Goal: Find specific page/section: Find specific page/section

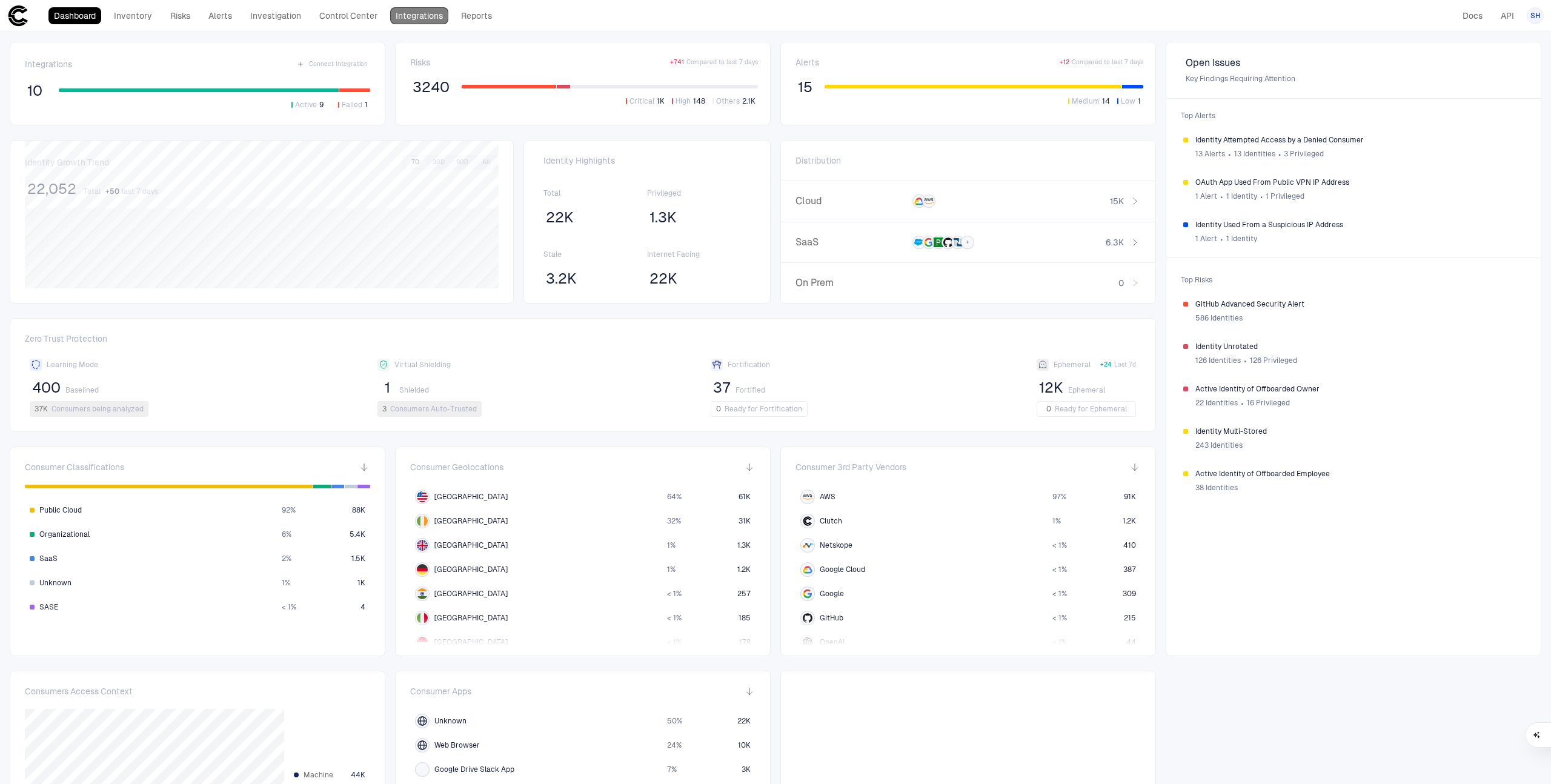
click at [411, 18] on link "Integrations" at bounding box center [419, 16] width 58 height 17
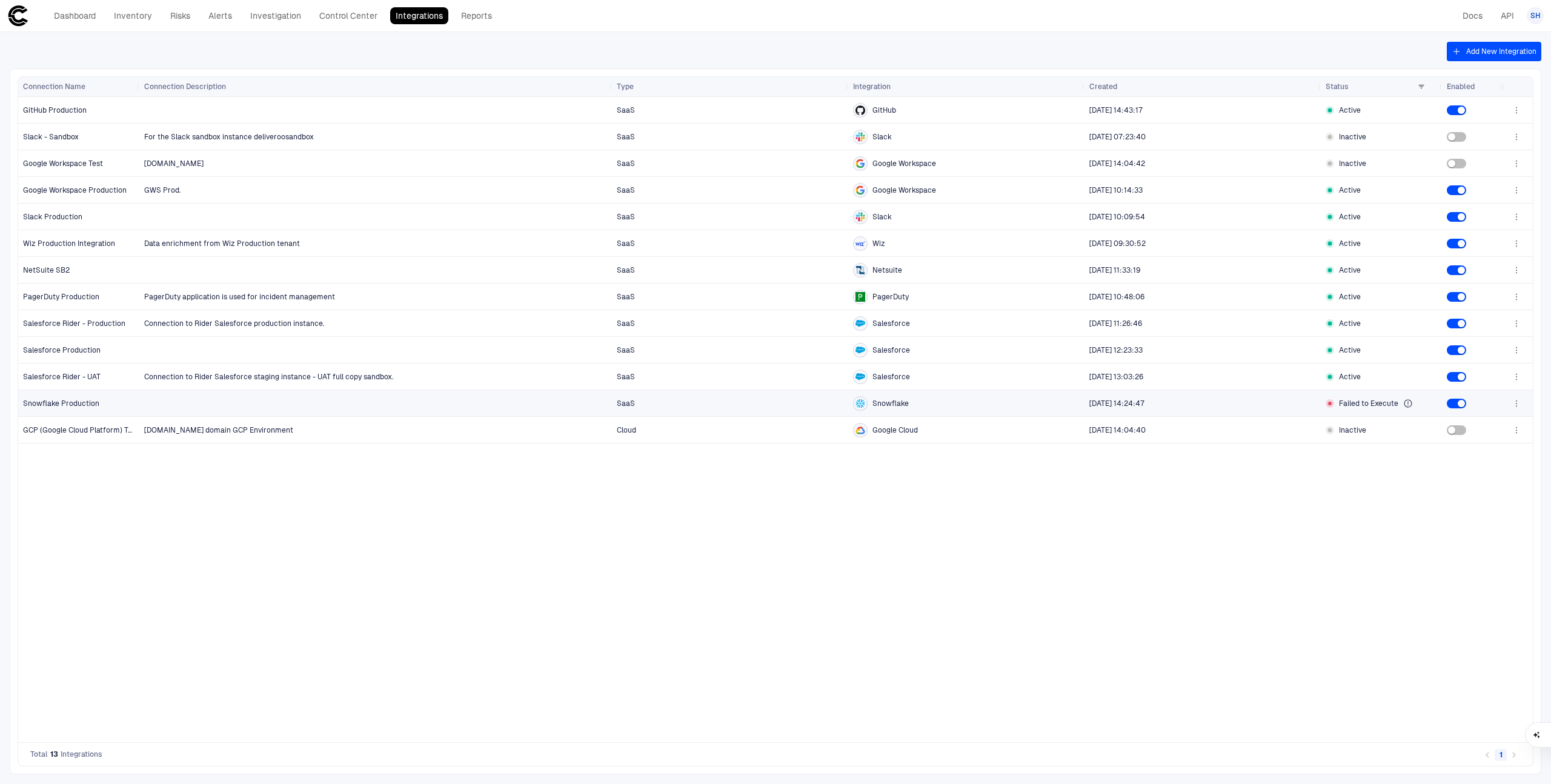
click at [72, 406] on span "Snowflake Production" at bounding box center [61, 403] width 76 height 10
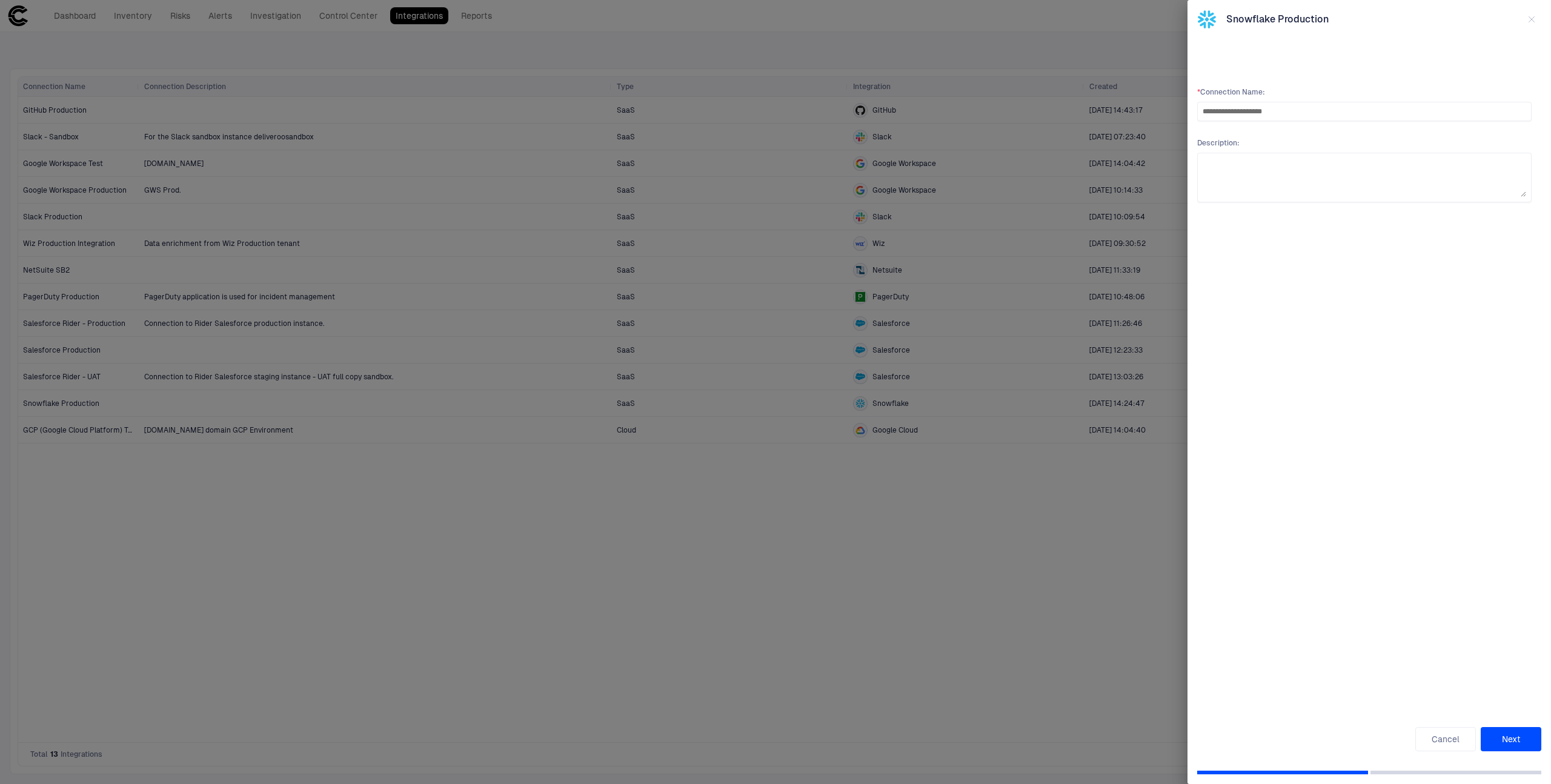
click at [903, 415] on div at bounding box center [775, 392] width 1551 height 784
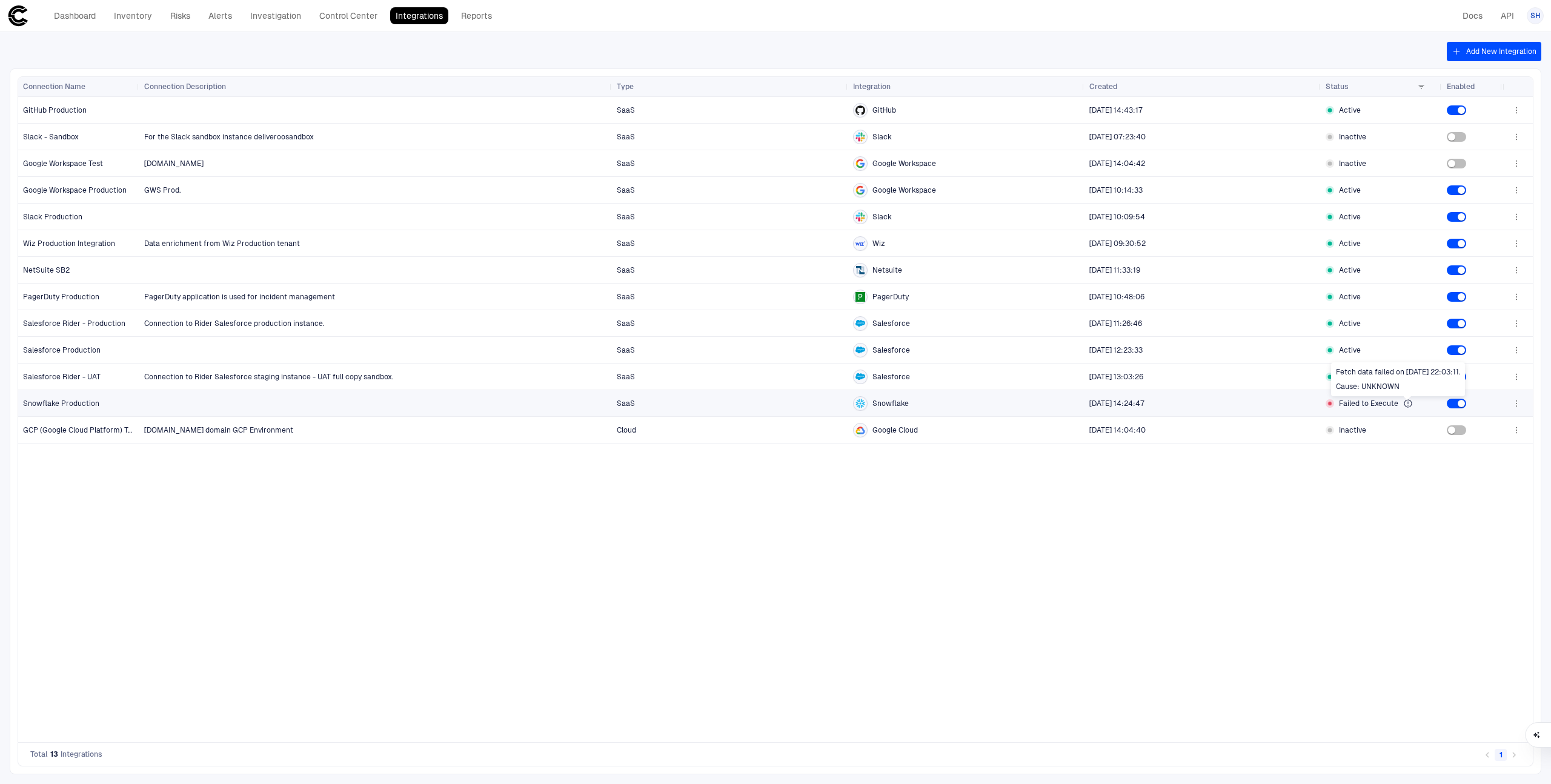
click at [903, 403] on icon at bounding box center [1407, 403] width 10 height 10
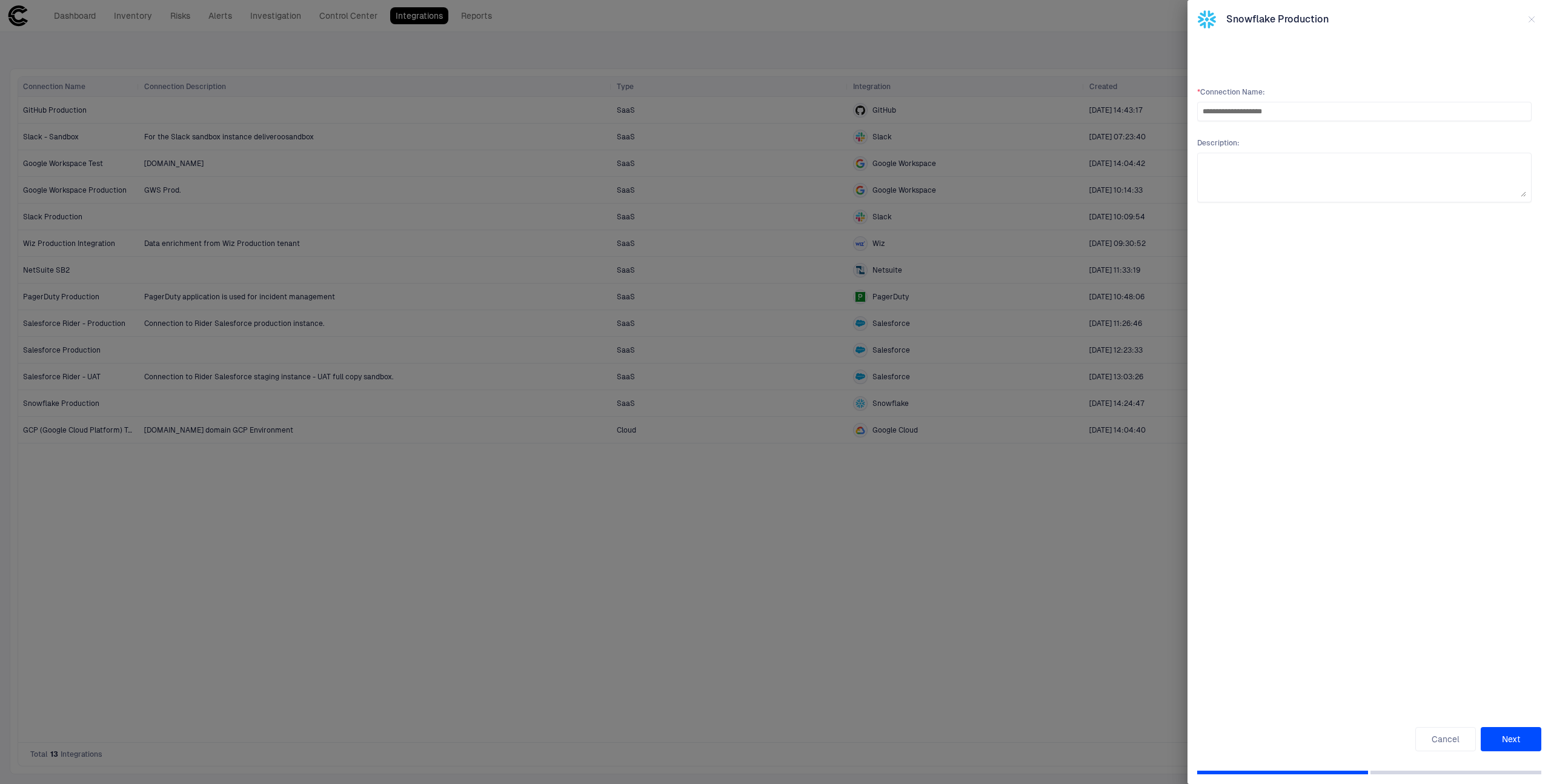
click at [903, 390] on div at bounding box center [775, 392] width 1551 height 784
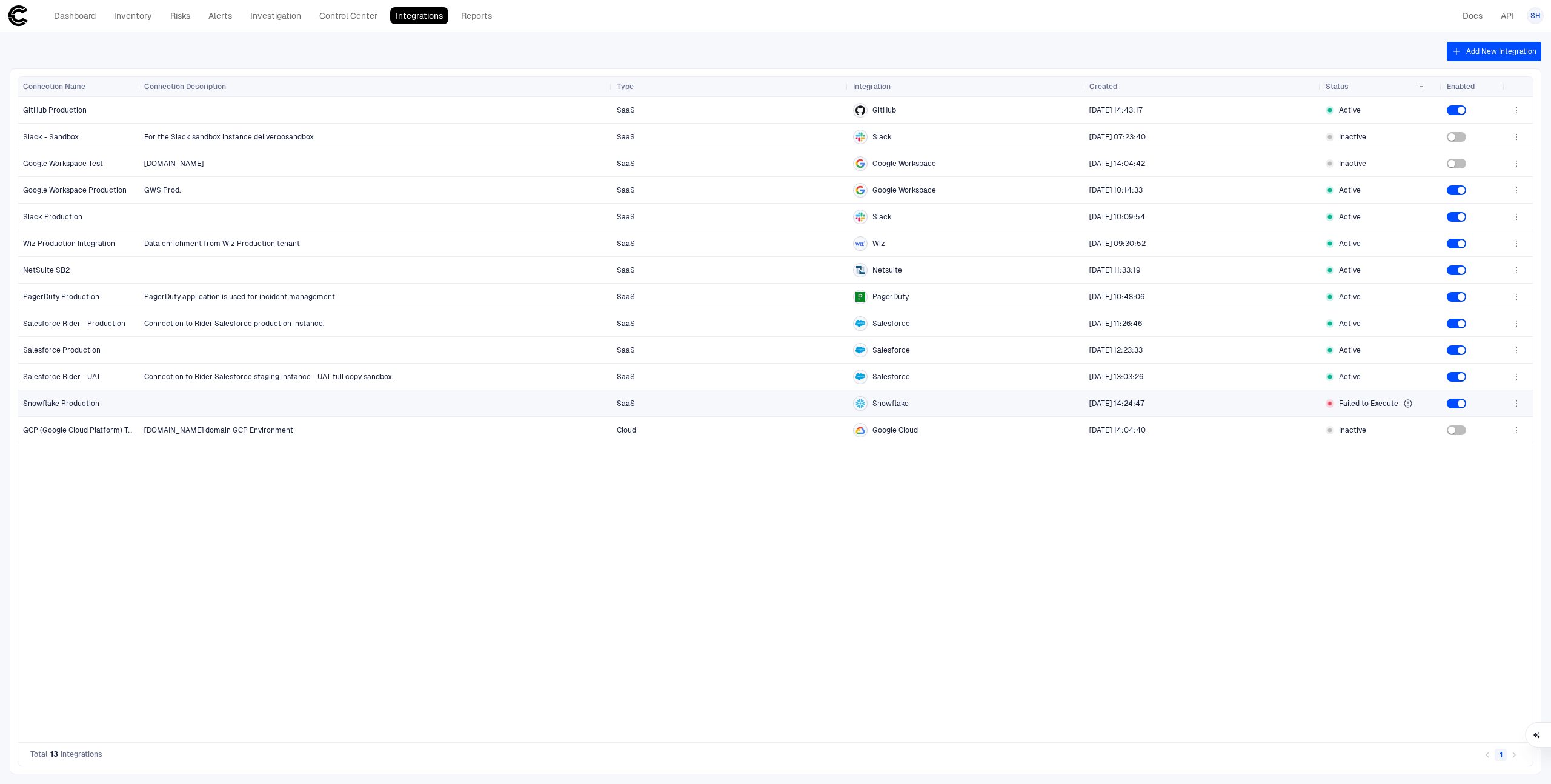
click at [903, 405] on span "Failed to Execute" at bounding box center [1368, 403] width 59 height 10
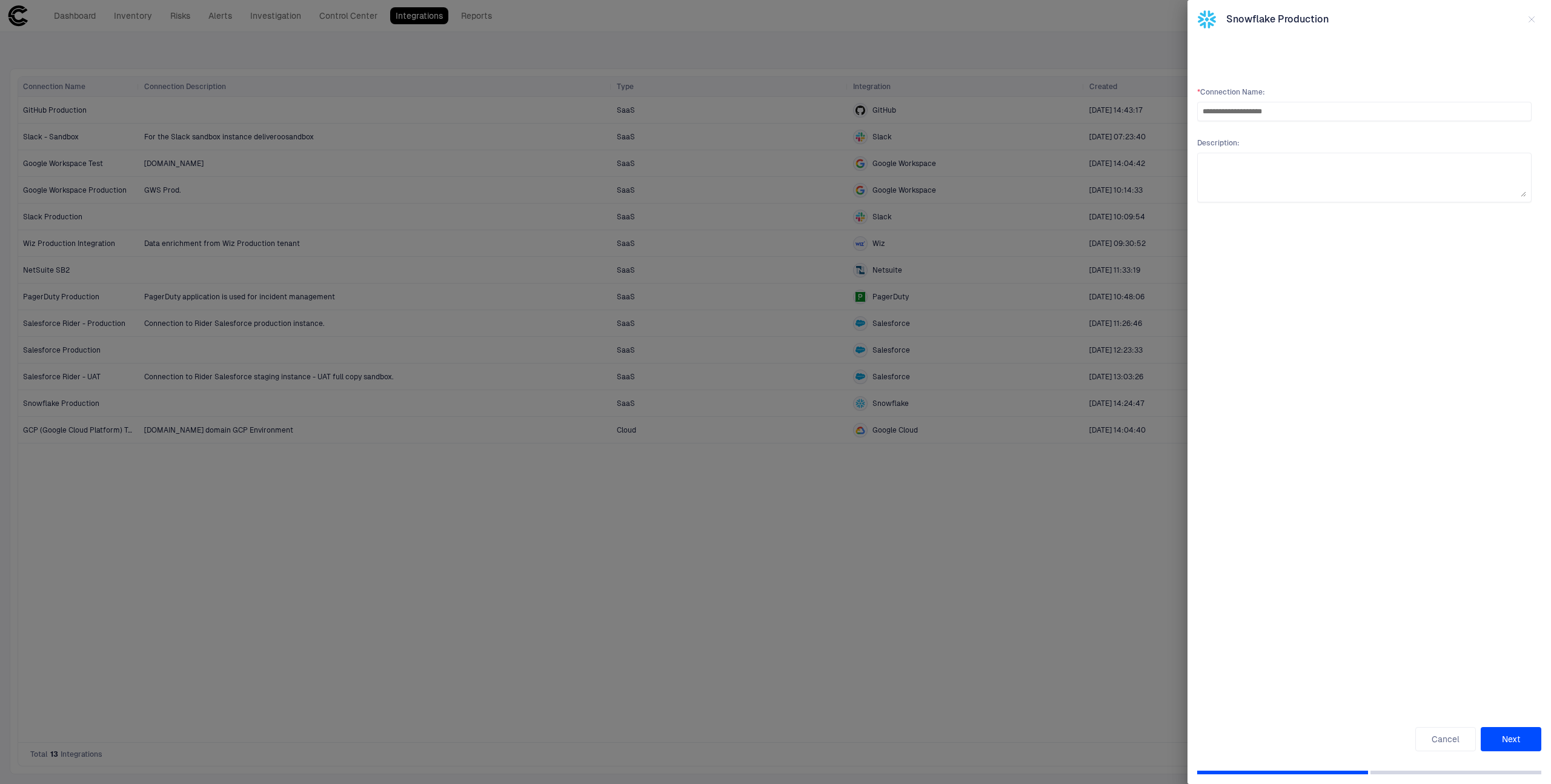
click at [903, 422] on div at bounding box center [775, 392] width 1551 height 784
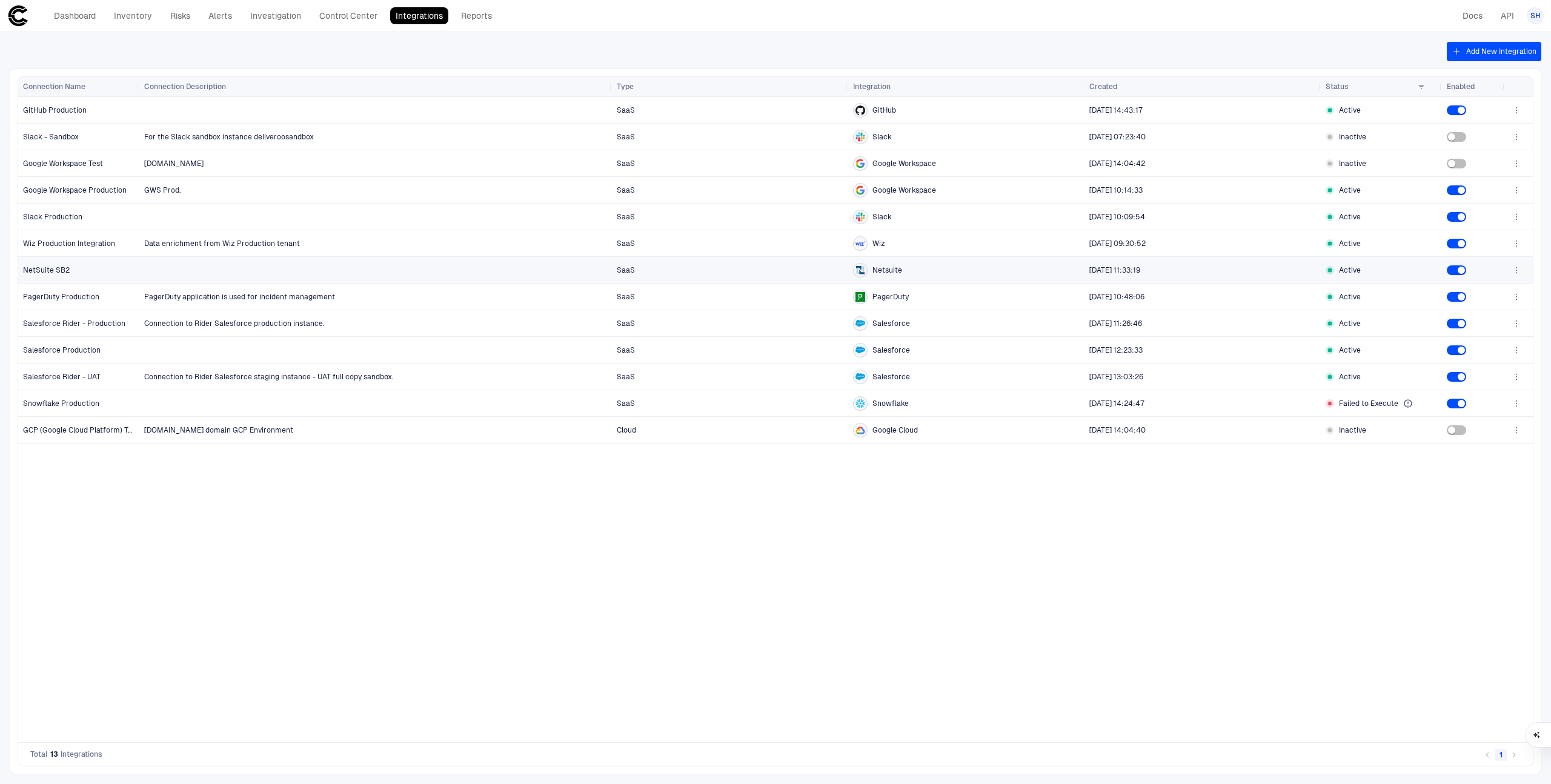
click at [47, 268] on span "NetSuite SB2" at bounding box center [46, 270] width 47 height 10
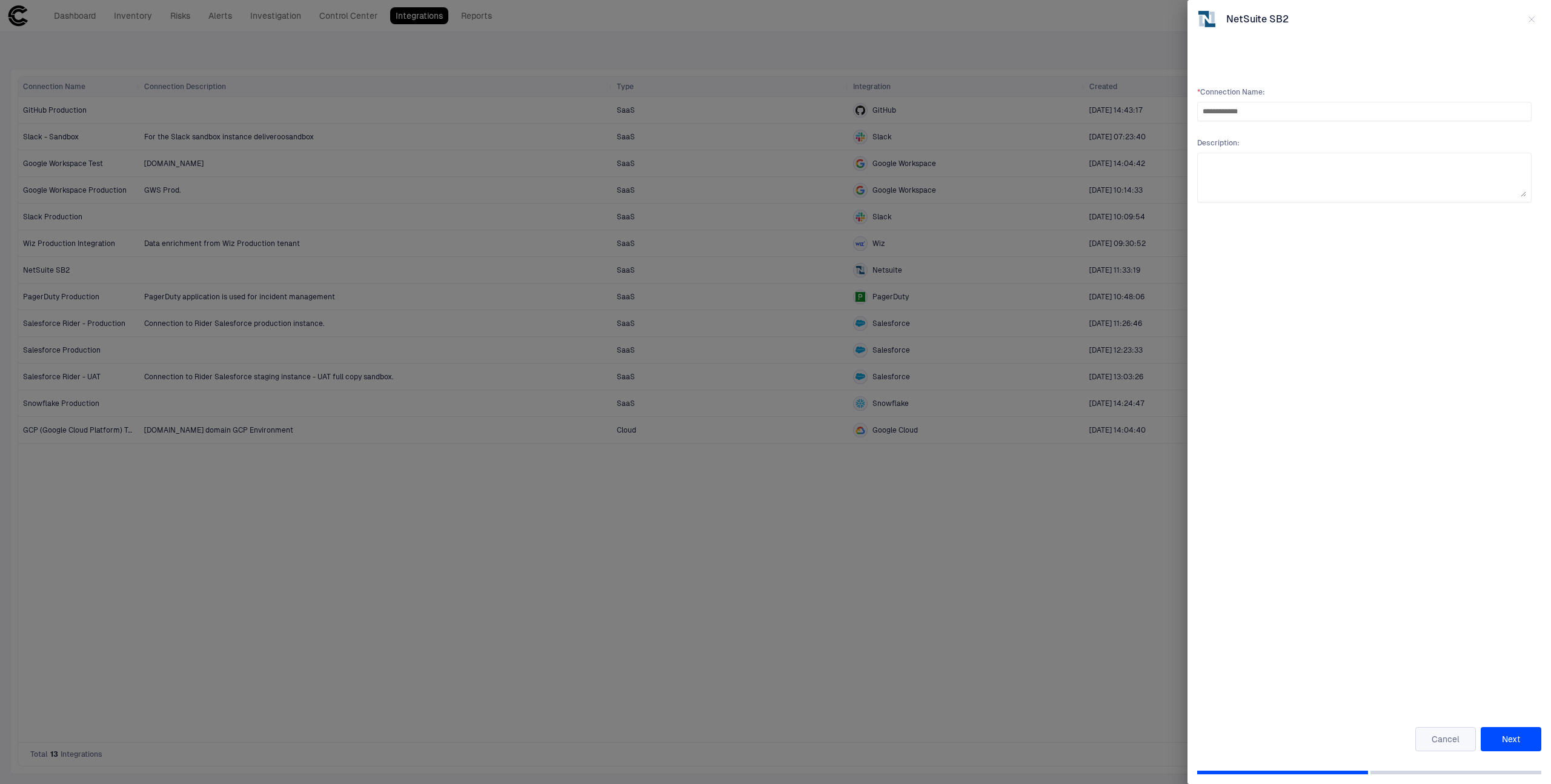
click at [903, 422] on button "Cancel" at bounding box center [1446, 739] width 61 height 24
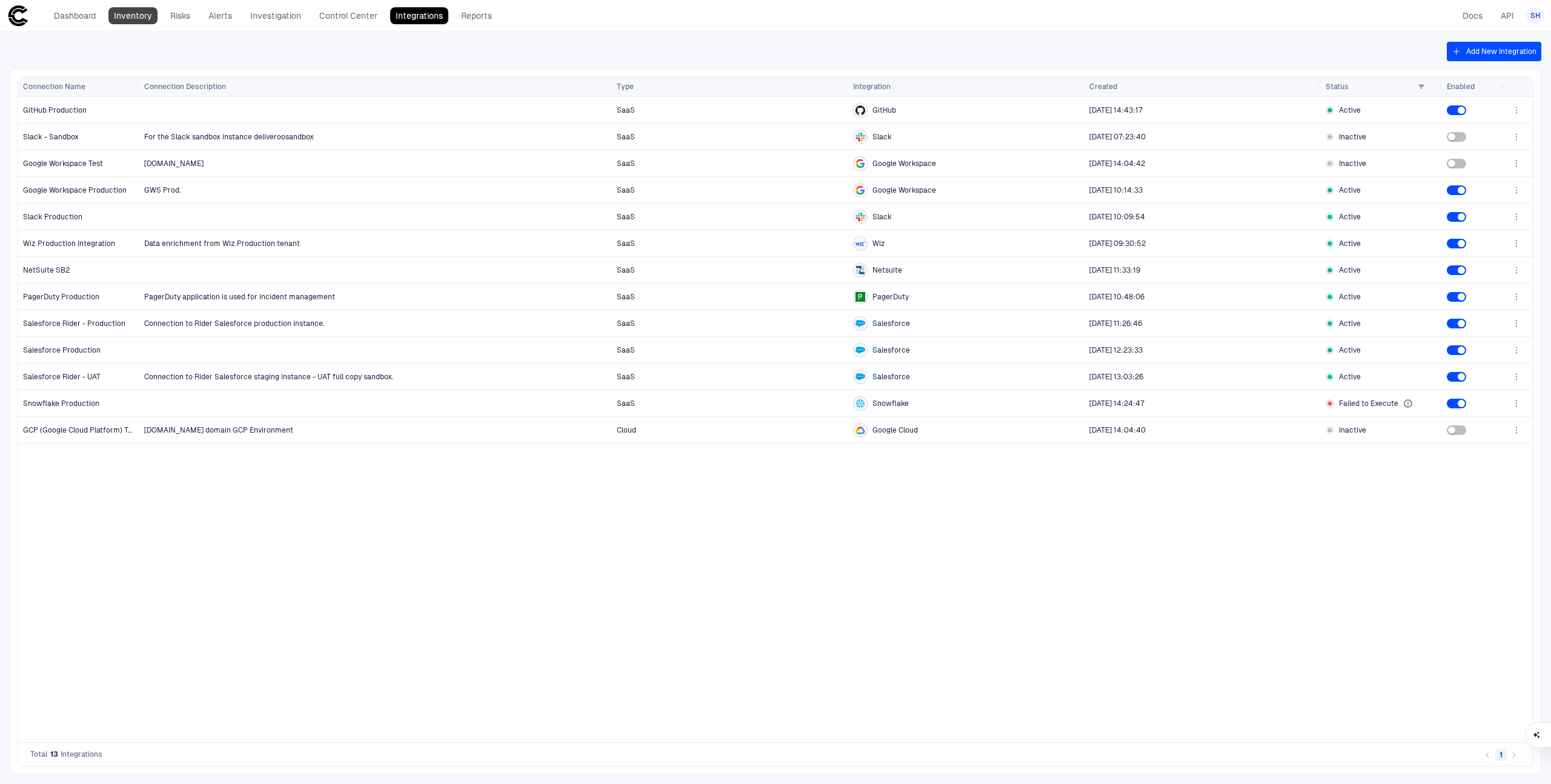
click at [120, 22] on link "Inventory" at bounding box center [133, 16] width 49 height 17
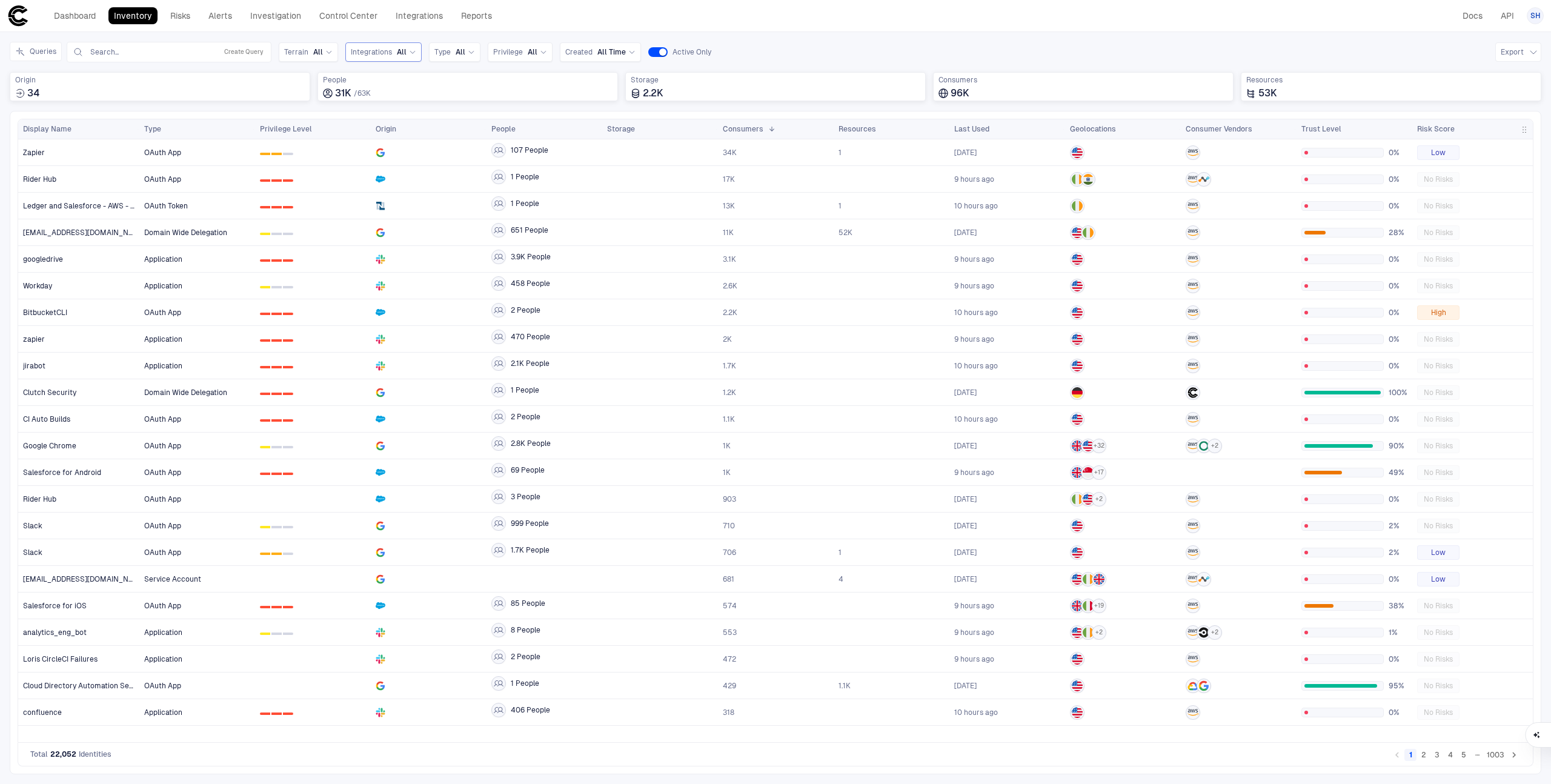
click at [390, 54] on div "Integrations All" at bounding box center [383, 52] width 65 height 10
click at [394, 160] on span "Netsuite" at bounding box center [420, 164] width 100 height 10
